Goal: Transaction & Acquisition: Purchase product/service

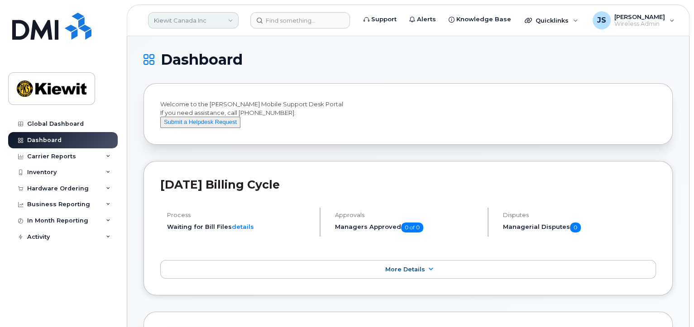
click at [229, 23] on link "Kiewit Canada Inc" at bounding box center [193, 20] width 91 height 16
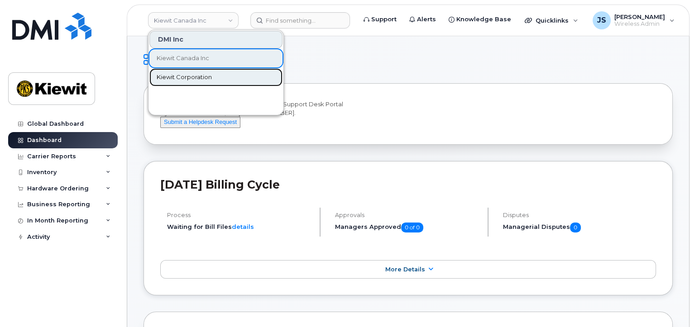
click at [197, 74] on span "Kiewit Corporation" at bounding box center [184, 77] width 55 height 9
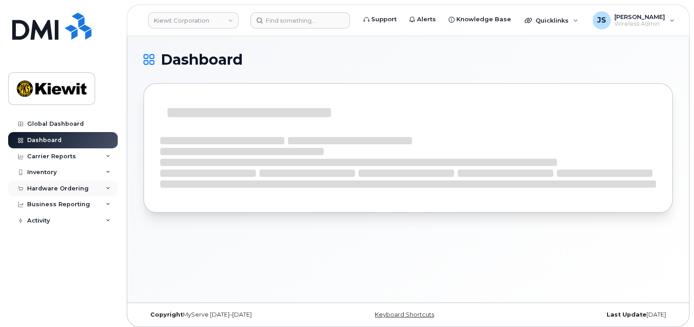
click at [63, 183] on div "Hardware Ordering" at bounding box center [63, 189] width 110 height 16
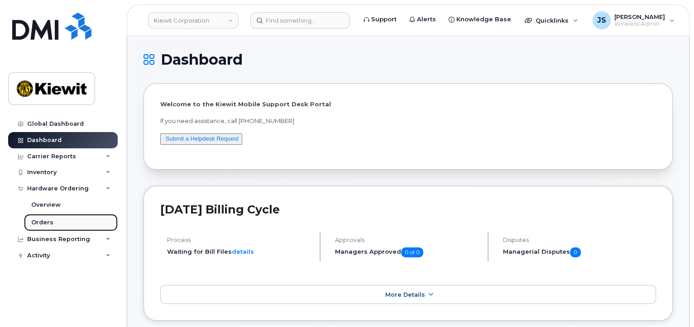
click at [49, 220] on div "Orders" at bounding box center [42, 223] width 22 height 8
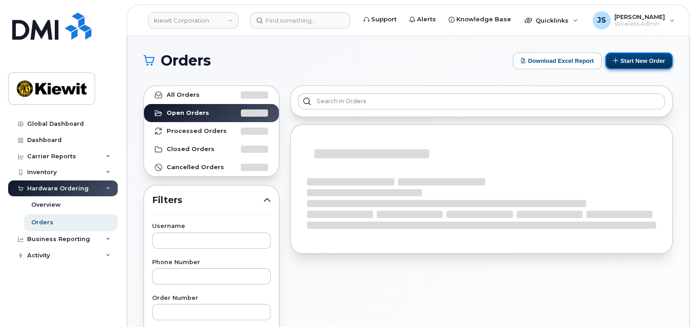
click at [634, 58] on button "Start New Order" at bounding box center [638, 61] width 67 height 17
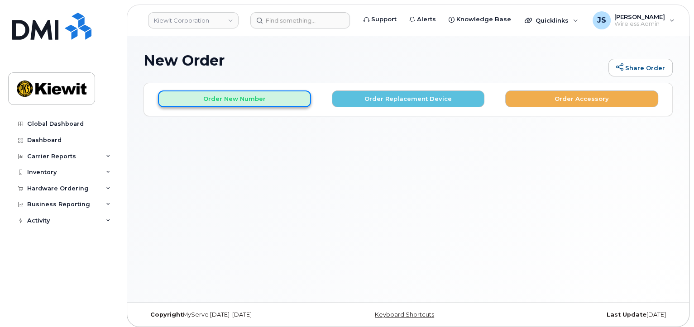
click at [266, 104] on button "Order New Number" at bounding box center [234, 99] width 153 height 17
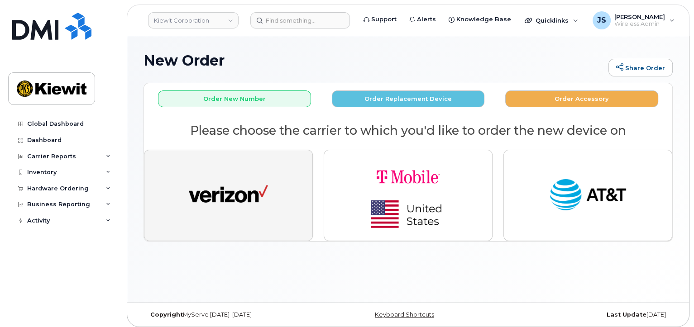
click at [269, 165] on button "button" at bounding box center [228, 195] width 169 height 91
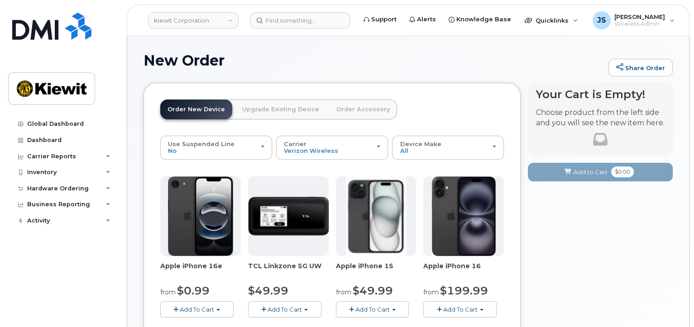
click at [366, 307] on span "Add To Cart" at bounding box center [372, 309] width 34 height 7
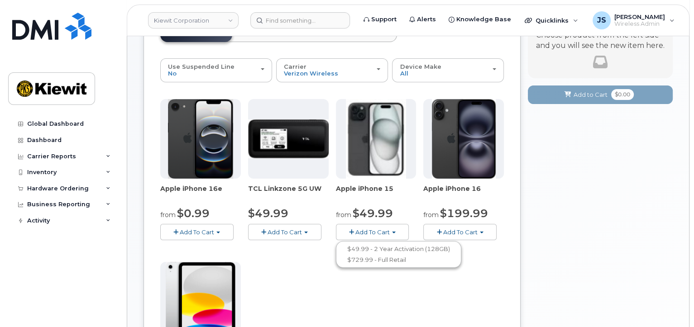
scroll to position [136, 0]
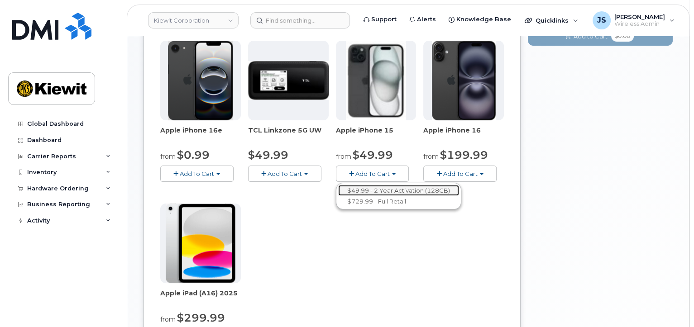
click at [366, 189] on link "$49.99 - 2 Year Activation (128GB)" at bounding box center [398, 190] width 121 height 11
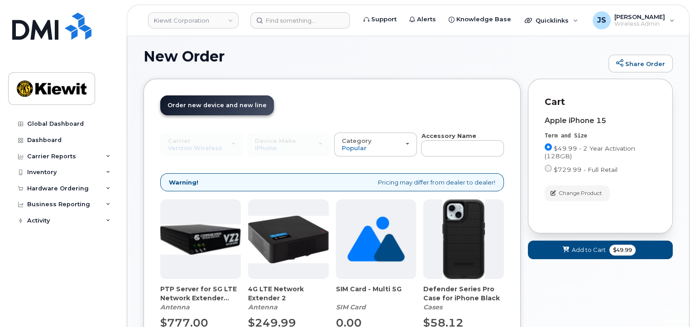
scroll to position [89, 0]
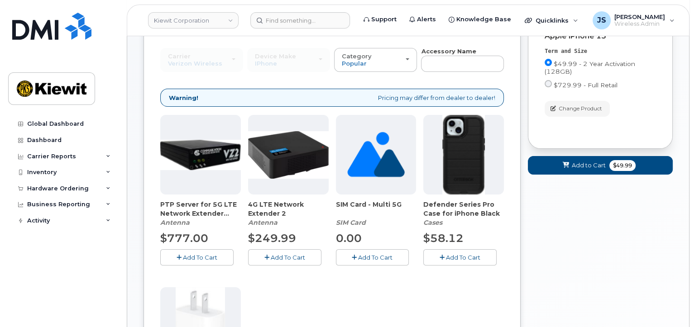
click at [441, 251] on button "Add To Cart" at bounding box center [459, 257] width 73 height 16
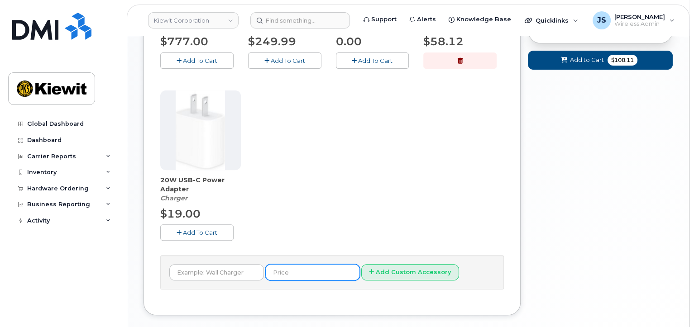
scroll to position [315, 0]
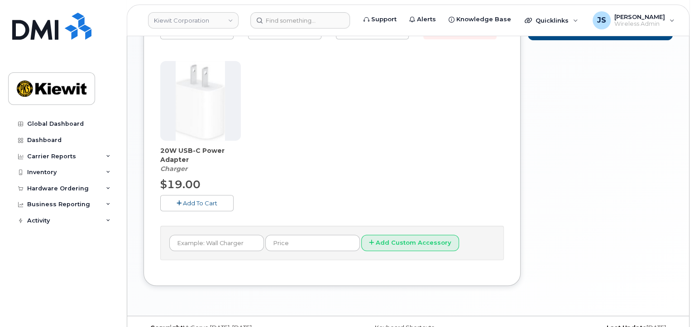
click at [197, 200] on span "Add To Cart" at bounding box center [200, 203] width 34 height 7
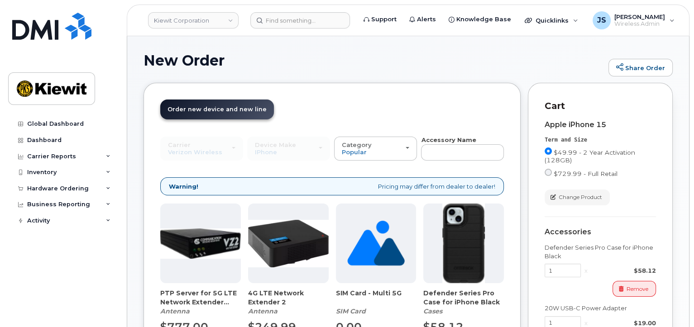
scroll to position [226, 0]
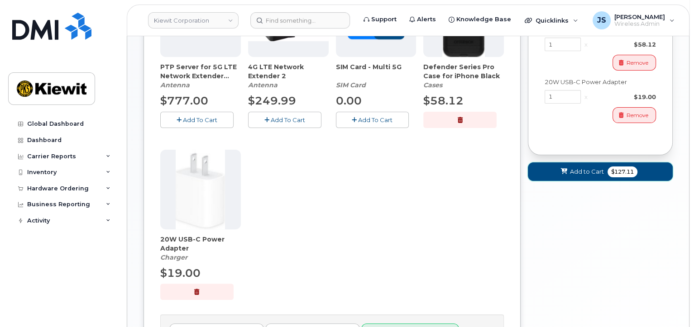
click at [572, 172] on span "Add to Cart" at bounding box center [587, 172] width 34 height 9
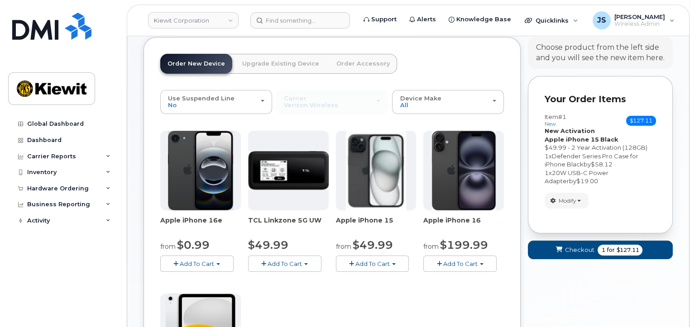
scroll to position [45, 0]
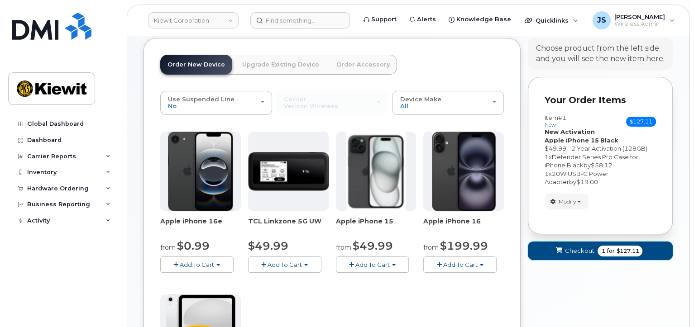
click at [583, 244] on button "Checkout 1 for $127.11" at bounding box center [600, 251] width 145 height 19
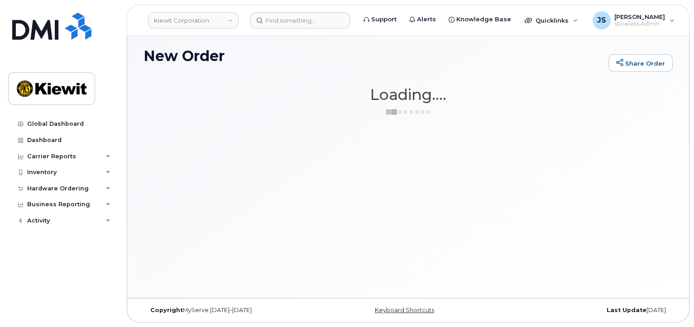
scroll to position [4, 0]
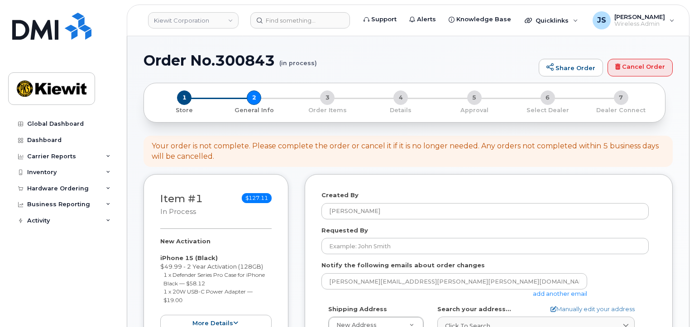
select select
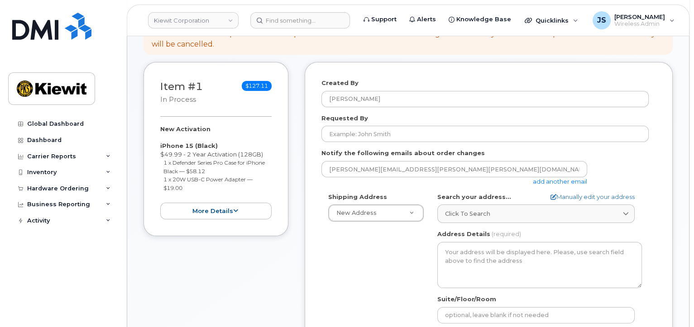
scroll to position [136, 0]
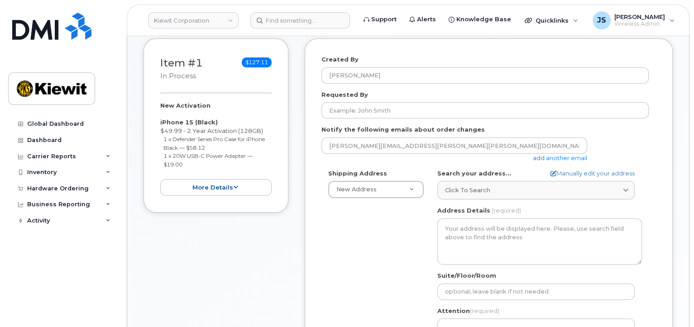
click at [571, 158] on link "add another email" at bounding box center [560, 157] width 54 height 7
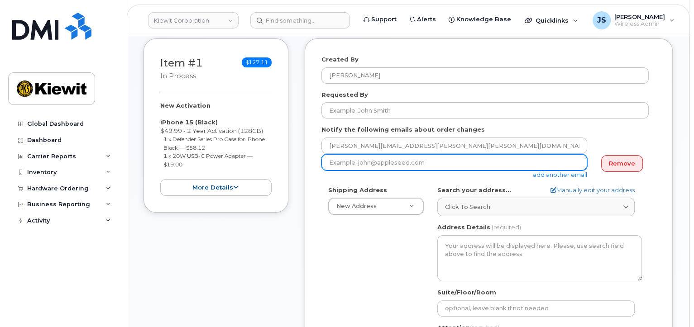
click at [460, 162] on input "email" at bounding box center [454, 162] width 266 height 16
type input "[PERSON_NAME][EMAIL_ADDRESS][PERSON_NAME][PERSON_NAME][DOMAIN_NAME]"
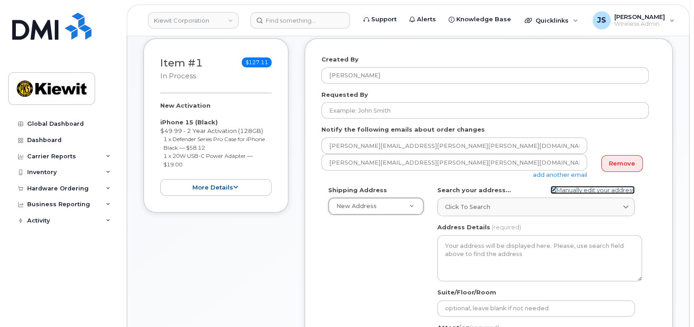
click at [603, 191] on link "Manually edit your address" at bounding box center [593, 190] width 84 height 9
select select
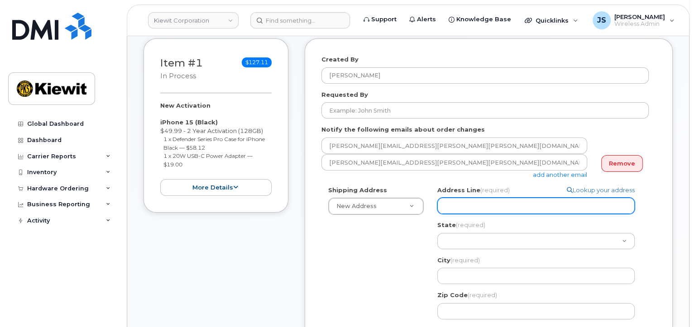
click at [485, 211] on input "Address Line (required)" at bounding box center [535, 206] width 197 height 16
paste input "8900 Renner Blvd"
type input "8900 Renner Blvd"
select select
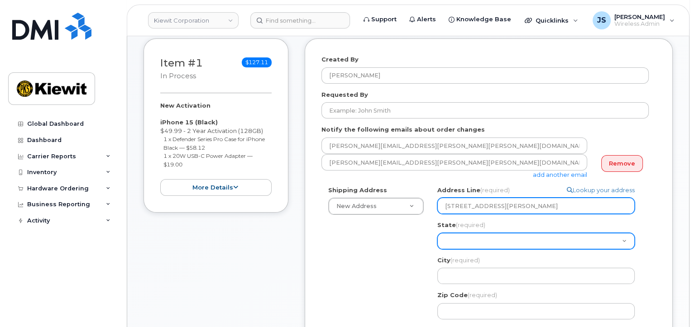
type input "8900 Renner Blvd"
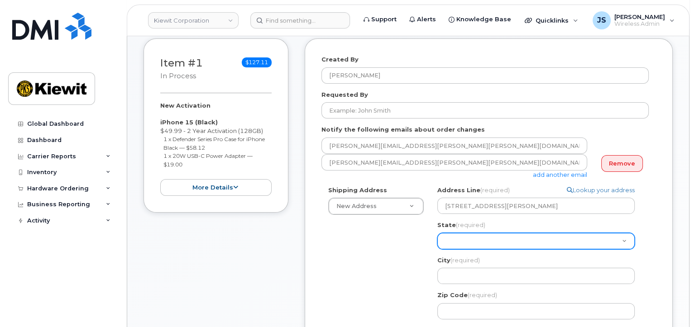
click at [456, 241] on select "Alabama Alaska American Samoa Arizona Arkansas California Colorado Connecticut …" at bounding box center [535, 241] width 197 height 16
select select "KS"
click at [437, 233] on select "Alabama Alaska American Samoa Arizona Arkansas California Colorado Connecticut …" at bounding box center [535, 241] width 197 height 16
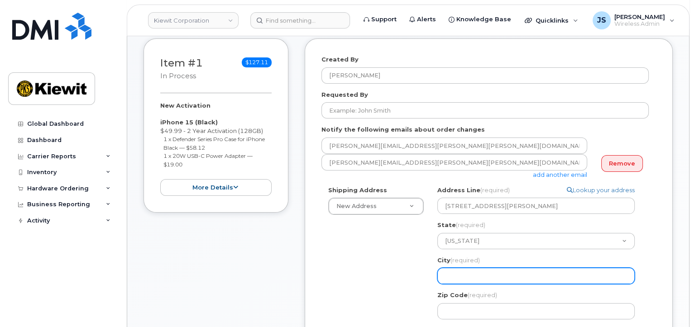
click at [464, 274] on input "City (required)" at bounding box center [535, 276] width 197 height 16
select select
type input "L"
select select
type input "Le"
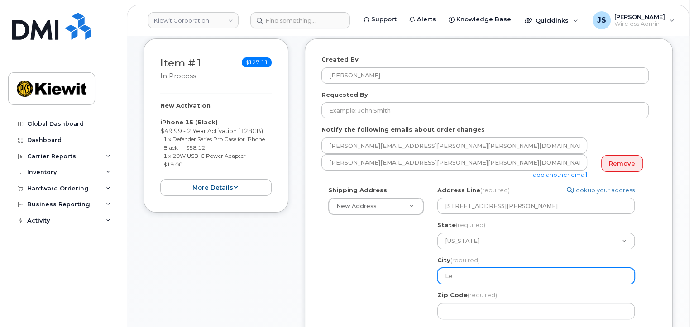
select select
type input "Len"
select select
type input "Lene"
select select
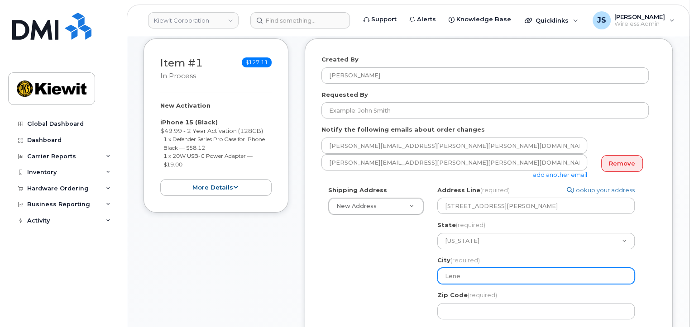
type input "Lenex"
select select
type input "Lenexa"
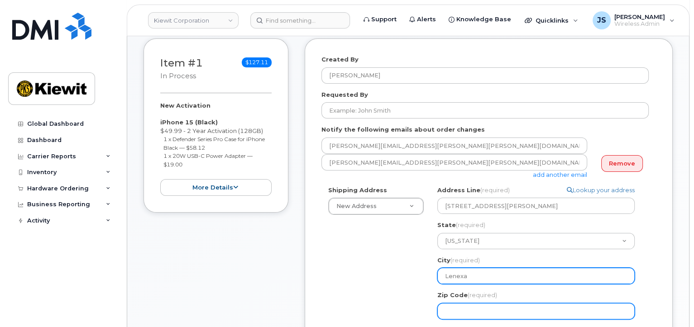
select select
type input "6"
select select
type input "66"
select select
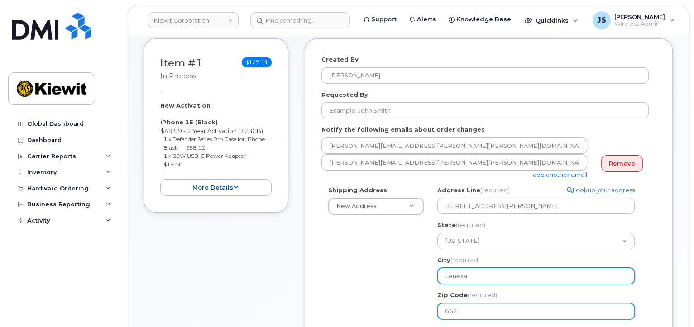
type input "6621"
select select
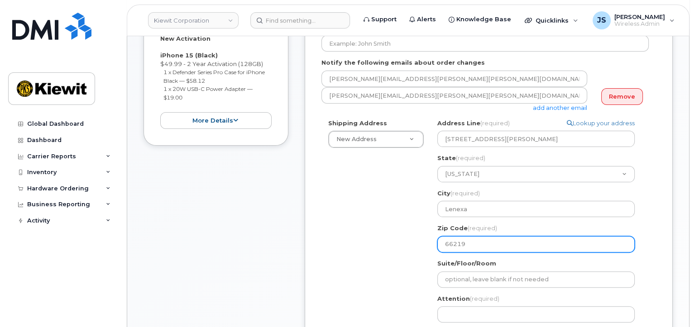
scroll to position [272, 0]
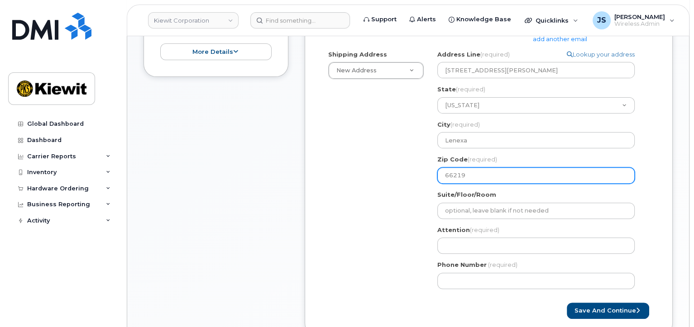
type input "66219"
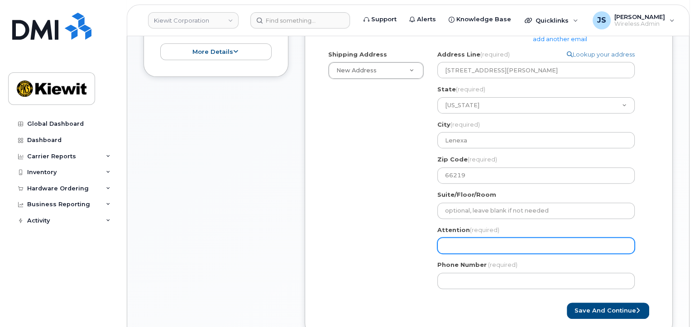
click at [458, 254] on div "KS Lenexa Search your address... Manually edit your address Click to search No …" at bounding box center [540, 173] width 218 height 246
click at [458, 251] on input "Attention (required)" at bounding box center [535, 246] width 197 height 16
paste input "Steven.Mahoney"
type input "Steven.Mahoney"
select select
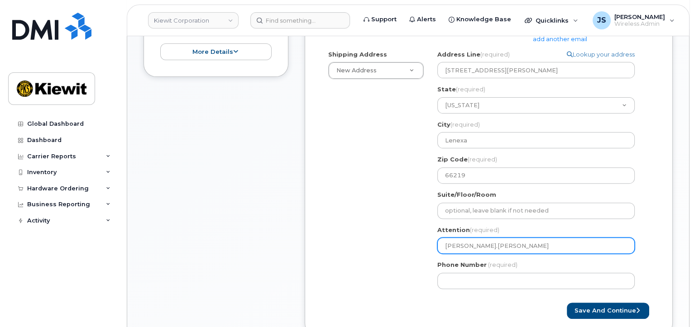
type input "Steven.Mahoney/"
click at [465, 246] on input "Steven.Mahoney/" at bounding box center [535, 246] width 197 height 16
select select
type input "StevenMahoney/"
select select
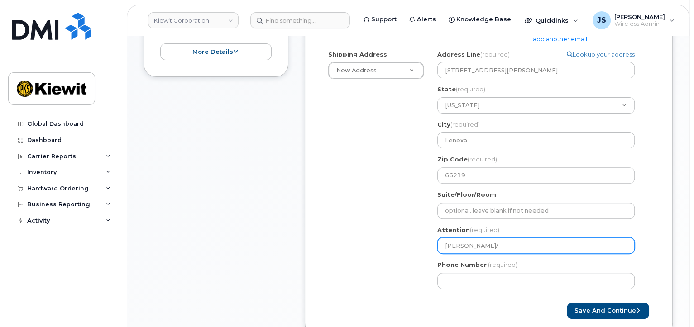
type input "Steven Mahoney/"
click at [527, 249] on input "Steven Mahoney/" at bounding box center [535, 246] width 197 height 16
paste input "[PERSON_NAME].[PERSON_NAME]"
select select
type input "Steven Mahoney/Kenny.Dale"
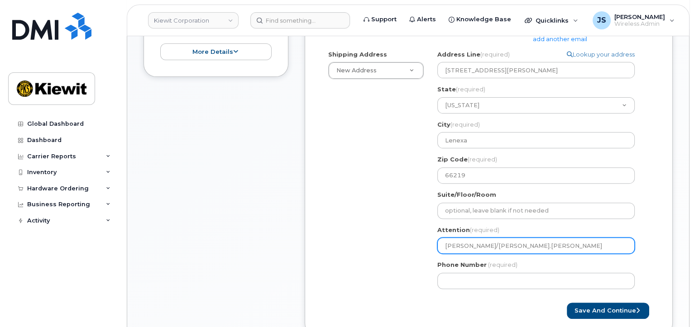
click at [515, 247] on input "Steven Mahoney/Kenny.Dale" at bounding box center [535, 246] width 197 height 16
select select
type input "Steven Mahoney/KennyDale"
select select
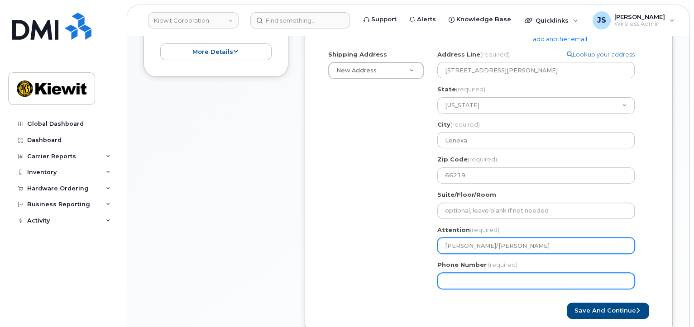
type input "[PERSON_NAME]/[PERSON_NAME]"
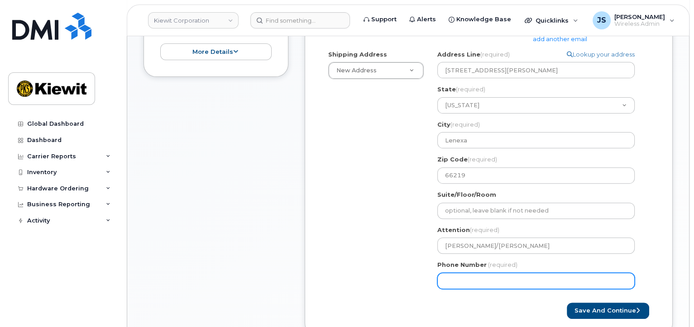
click at [504, 284] on input "Phone Number" at bounding box center [535, 281] width 197 height 16
type input "877772770"
select select
type input "8777727707"
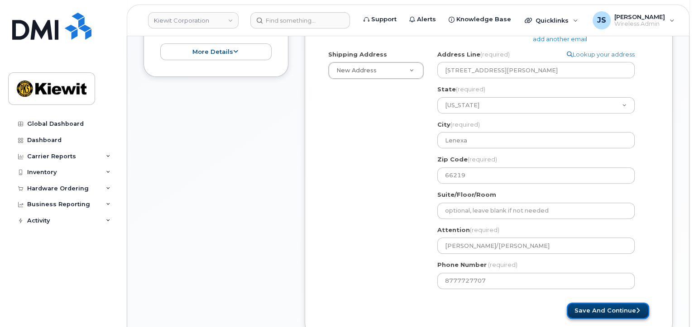
click at [595, 311] on button "Save and Continue" at bounding box center [608, 311] width 82 height 17
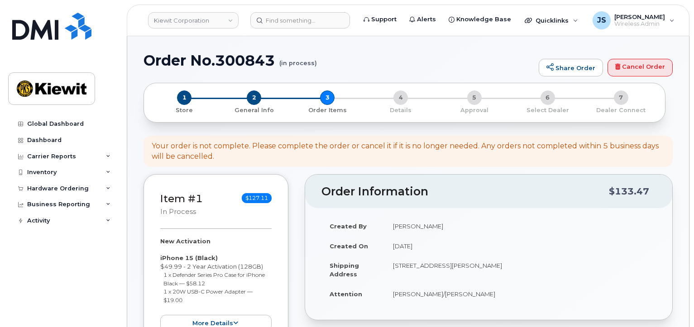
select select
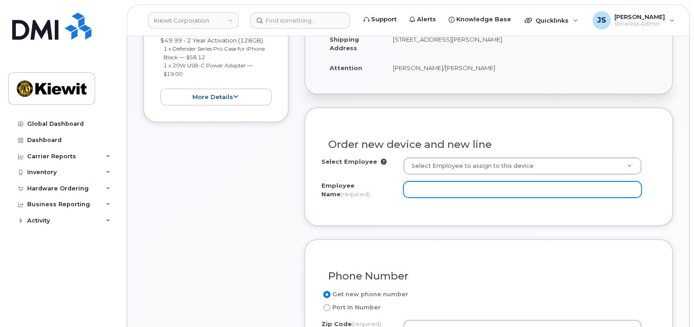
click at [441, 194] on input "Employee Name (required)" at bounding box center [522, 190] width 238 height 16
paste input "[PERSON_NAME].[PERSON_NAME]"
click at [431, 190] on input "[PERSON_NAME].[PERSON_NAME]" at bounding box center [522, 190] width 238 height 16
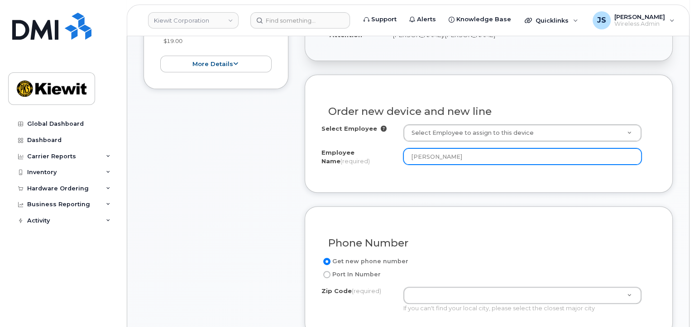
scroll to position [408, 0]
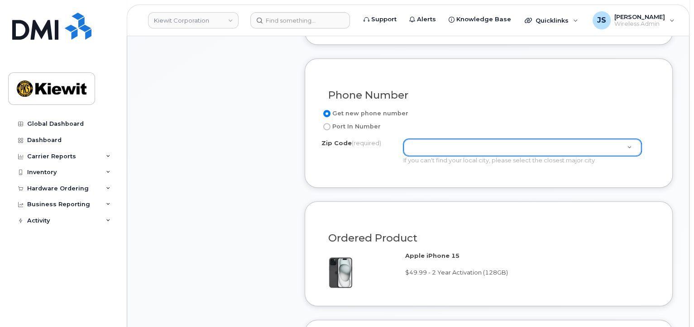
type input "[PERSON_NAME]"
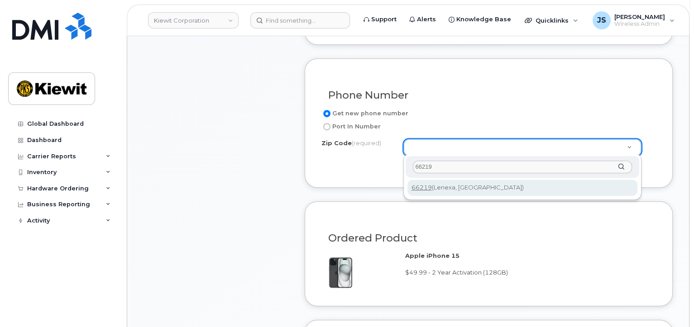
type input "66219"
type input "66219 ([GEOGRAPHIC_DATA], [GEOGRAPHIC_DATA])"
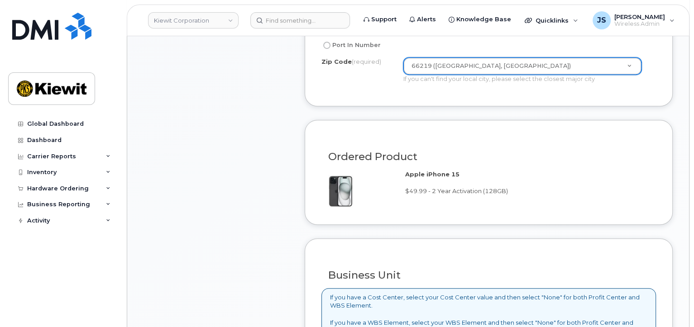
scroll to position [634, 0]
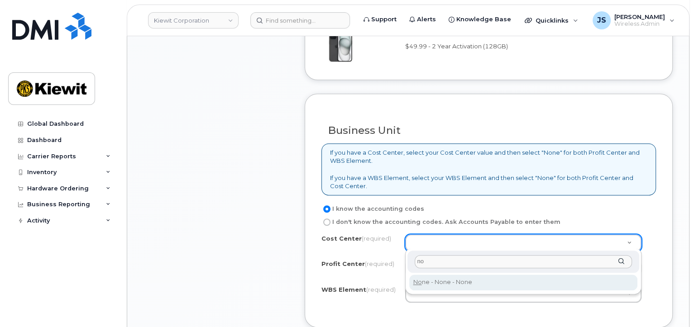
type input "no"
type input "None"
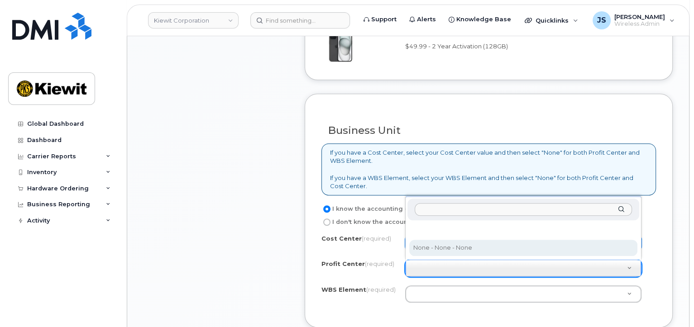
select select "None"
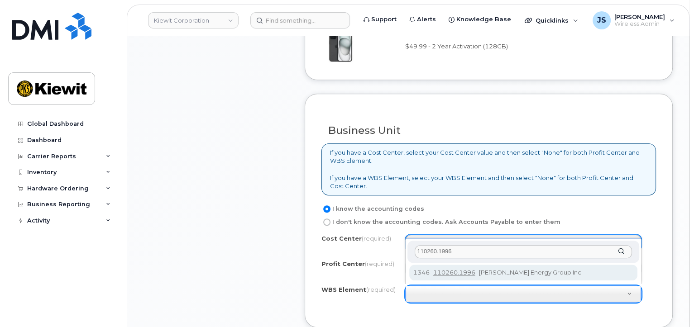
type input "110260.1996"
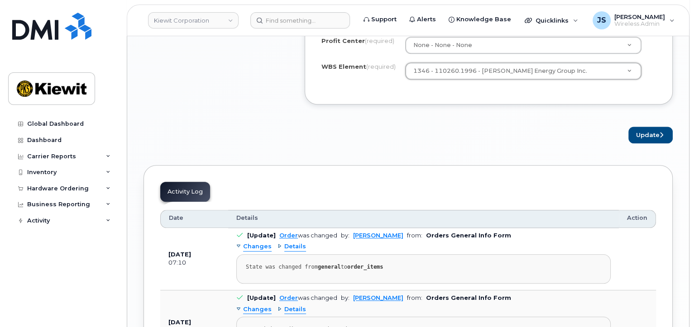
scroll to position [860, 0]
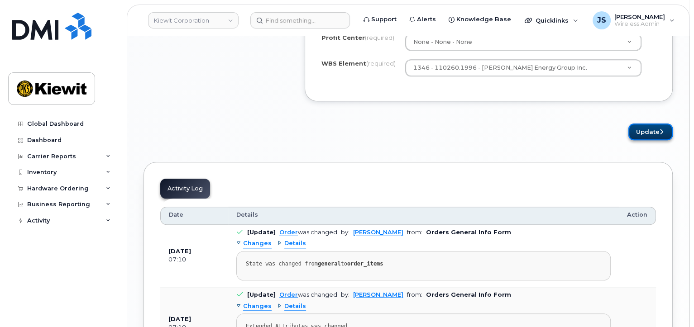
click at [639, 128] on button "Update" at bounding box center [650, 132] width 44 height 17
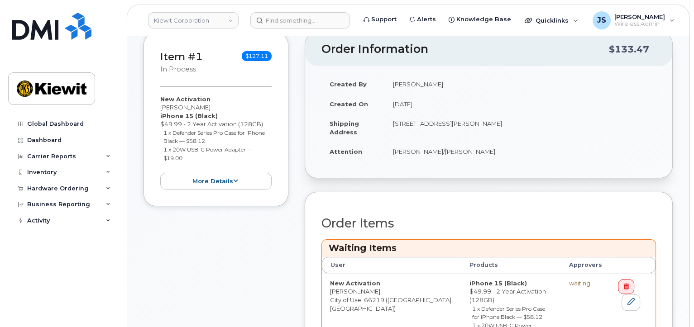
scroll to position [317, 0]
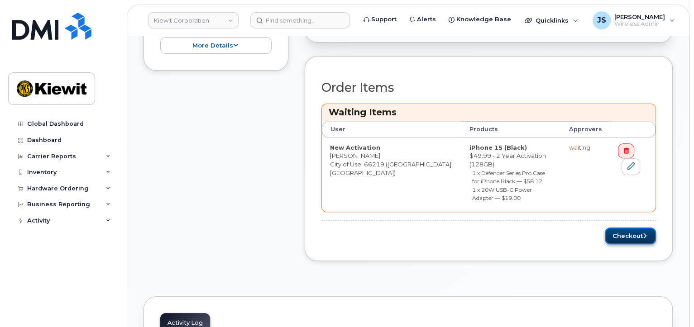
click at [625, 228] on button "Checkout" at bounding box center [630, 236] width 51 height 17
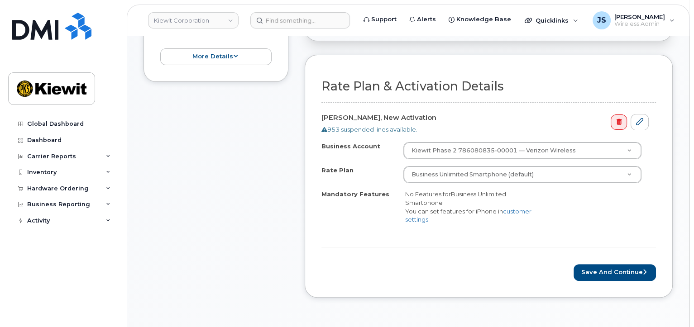
scroll to position [226, 0]
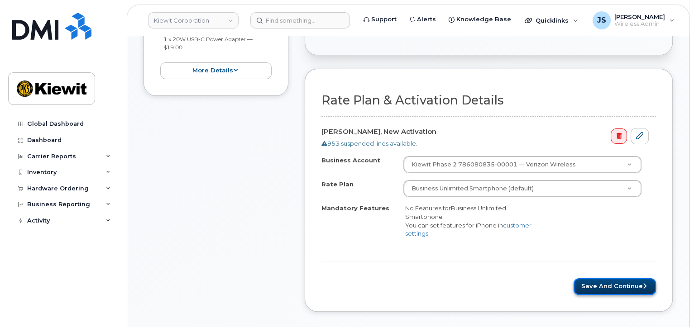
click at [601, 281] on button "Save and Continue" at bounding box center [615, 286] width 82 height 17
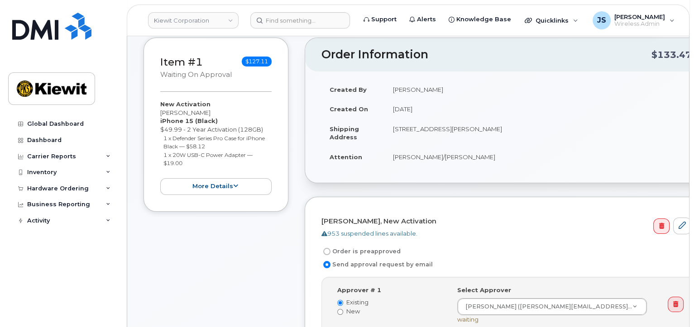
scroll to position [226, 0]
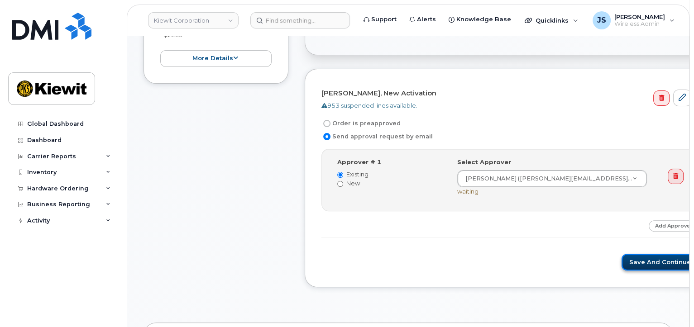
click at [626, 255] on button "Save and Continue" at bounding box center [660, 262] width 77 height 17
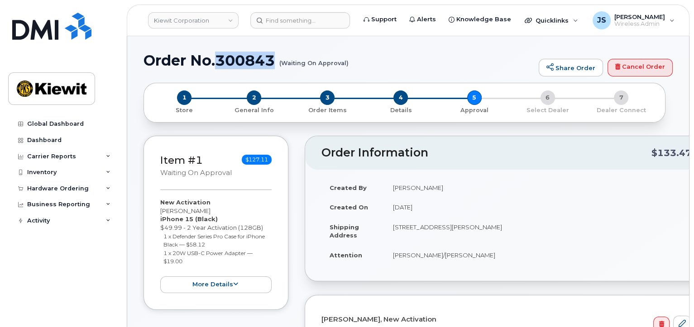
drag, startPoint x: 277, startPoint y: 58, endPoint x: 219, endPoint y: 58, distance: 57.5
click at [219, 58] on h1 "Order No.300843 (Waiting On Approval)" at bounding box center [339, 61] width 391 height 16
copy h1 "300843"
